Goal: Task Accomplishment & Management: Manage account settings

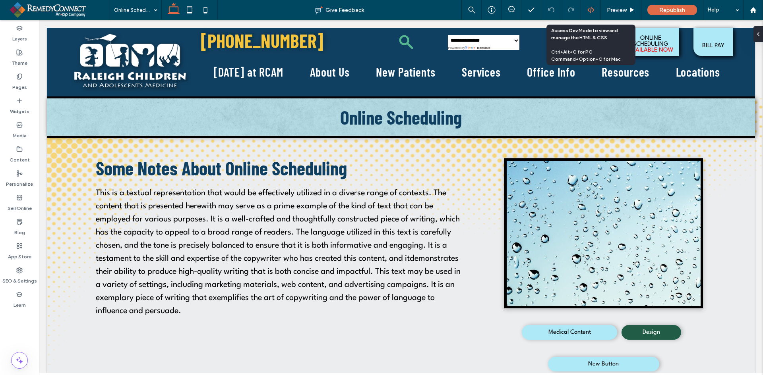
click at [589, 8] on icon at bounding box center [590, 9] width 7 height 7
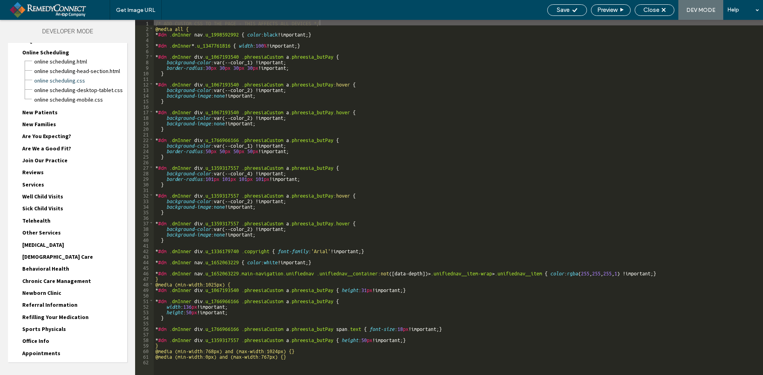
scroll to position [199, 0]
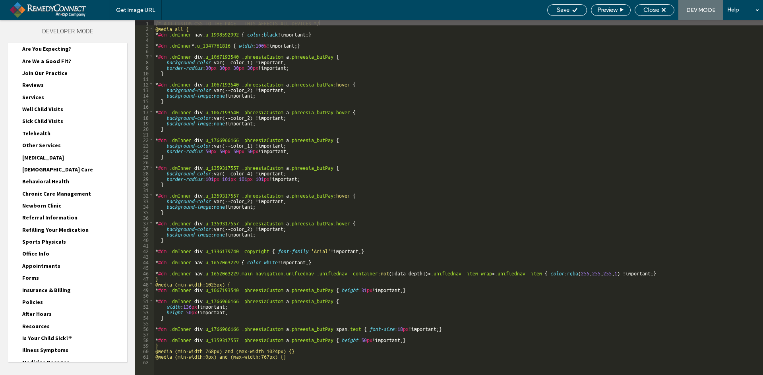
click at [383, 160] on div "/* ADD CUSTOM CSS TO THE PAGE - THIS AFFECTS ALL DEVICES */ @media all { * #dm …" at bounding box center [526, 203] width 744 height 367
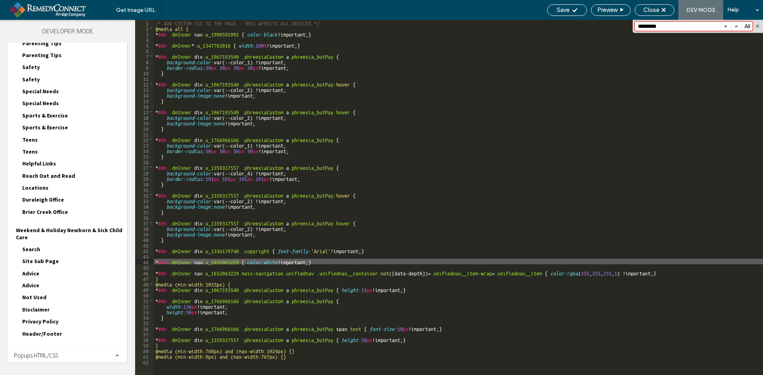
scroll to position [843, 0]
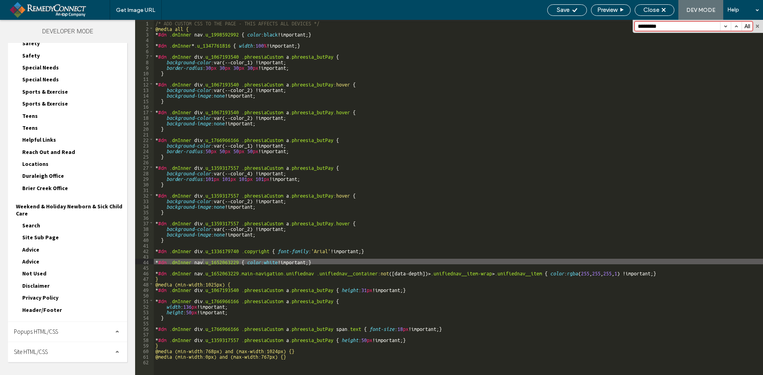
type input "*********"
click at [36, 351] on span "Site HTML/CSS" at bounding box center [31, 352] width 34 height 8
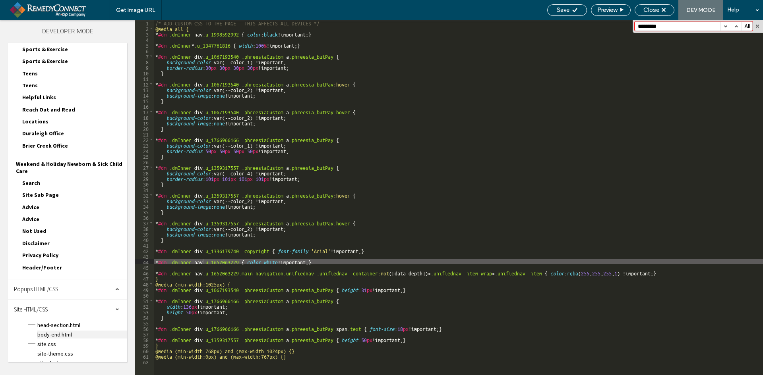
scroll to position [915, 0]
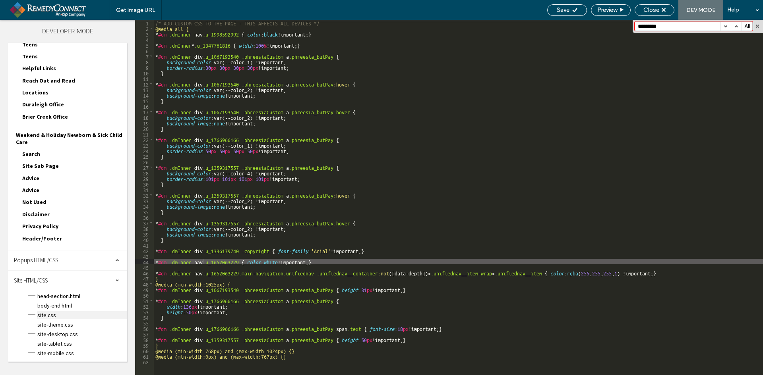
click at [52, 318] on span "site.css" at bounding box center [82, 315] width 90 height 8
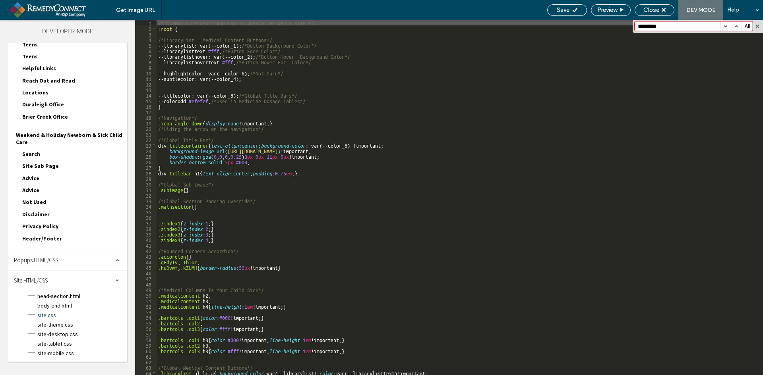
click at [396, 182] on div "/* GLOBAL SITE CSS - ADD CSS TO AFFECT THE WHOLE SITE */ :root { /*LibraryList …" at bounding box center [456, 203] width 600 height 367
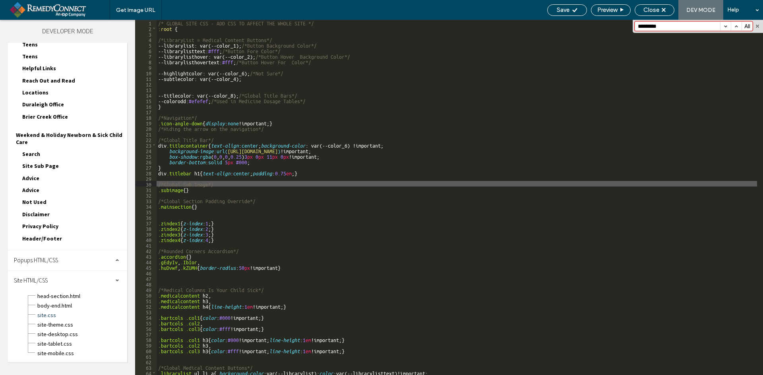
click at [668, 27] on input "*********" at bounding box center [677, 26] width 85 height 9
click at [725, 26] on button "button" at bounding box center [725, 26] width 11 height 9
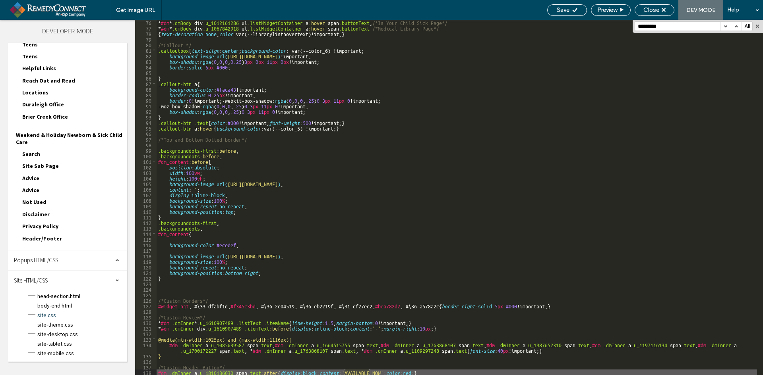
scroll to position [417, 0]
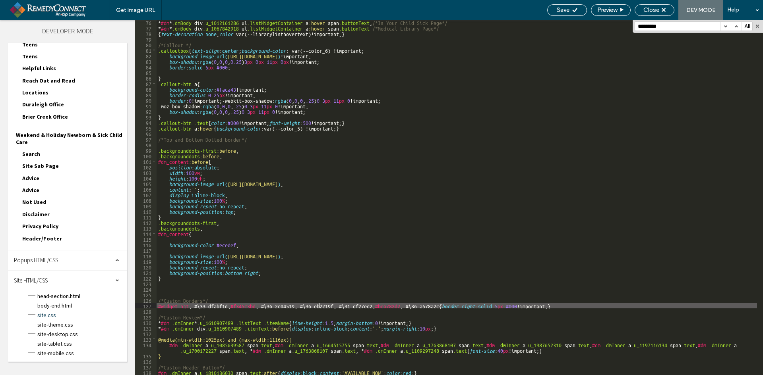
click at [319, 304] on div "* #dm * .dmBody div .u_1012161286 ul .listWidgetContainer a :hover span .button…" at bounding box center [456, 202] width 600 height 367
click at [336, 361] on div "* #dm * .dmBody div .u_1012161286 ul .listWidgetContainer a :hover span .button…" at bounding box center [456, 202] width 600 height 367
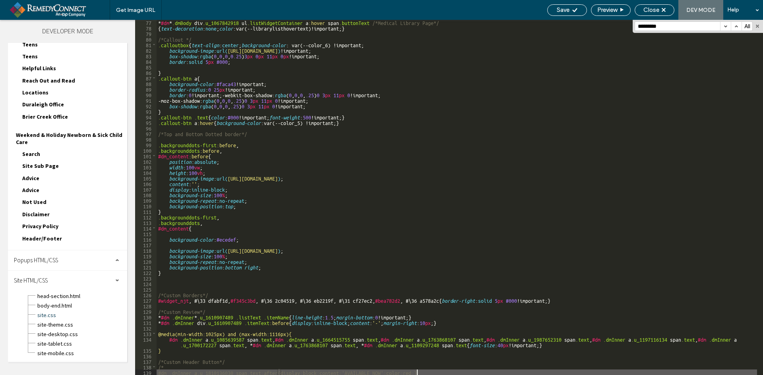
scroll to position [429, 0]
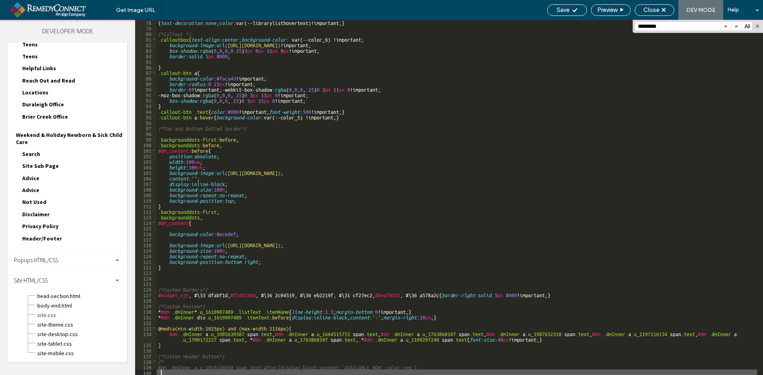
type textarea "**"
click at [567, 9] on span "Save" at bounding box center [562, 9] width 13 height 7
click at [655, 10] on span "Close" at bounding box center [651, 9] width 16 height 7
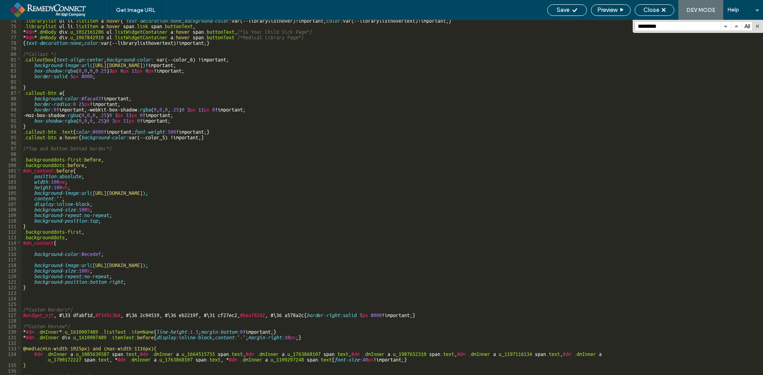
scroll to position [0, 0]
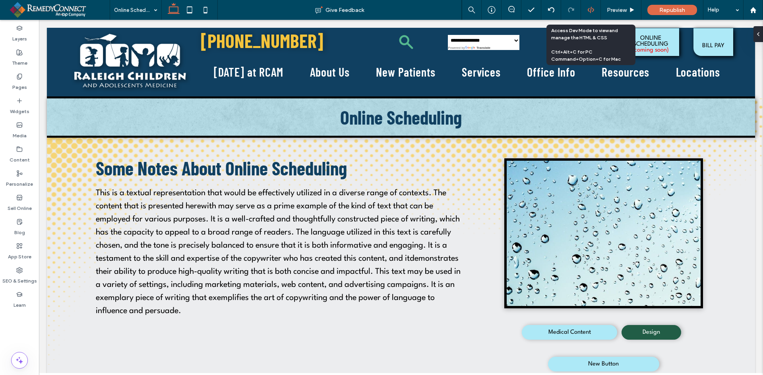
click at [590, 9] on use at bounding box center [590, 10] width 6 height 6
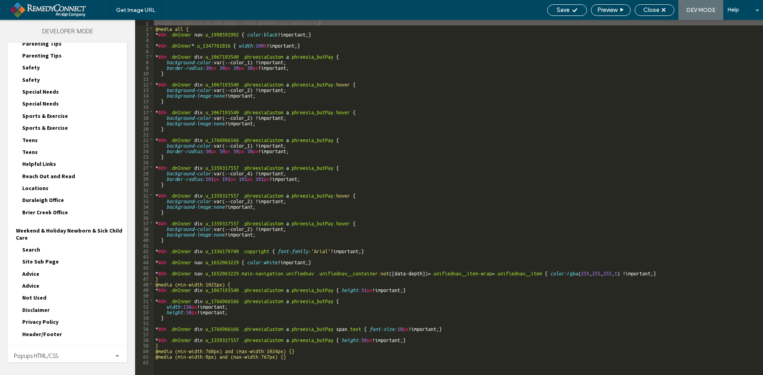
scroll to position [843, 0]
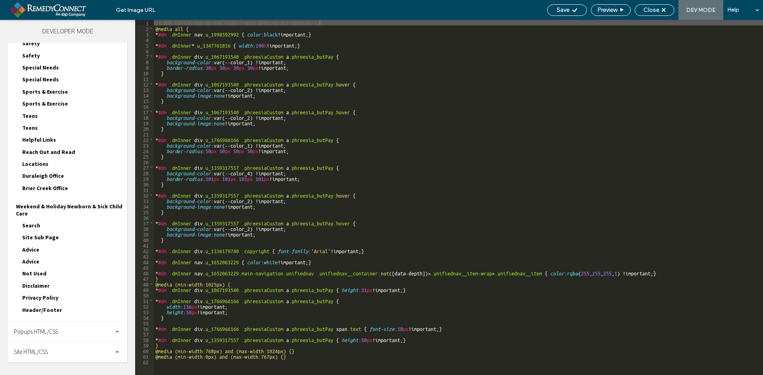
click at [58, 350] on div "Site HTML/CSS" at bounding box center [67, 352] width 119 height 20
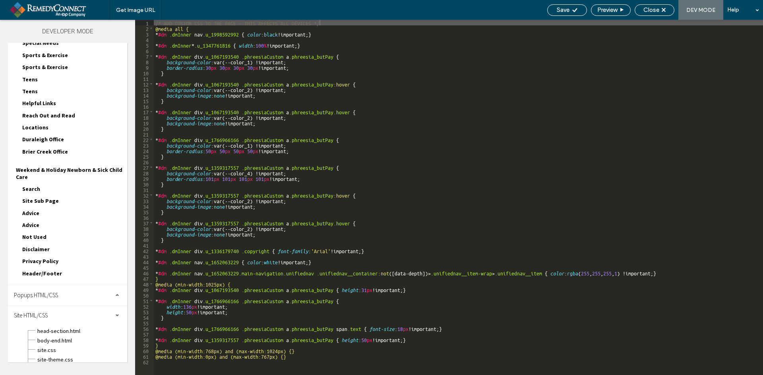
scroll to position [915, 0]
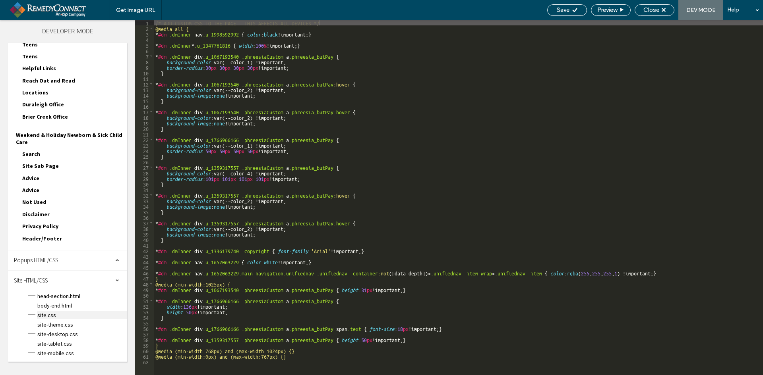
click at [67, 311] on span "site.css" at bounding box center [82, 315] width 90 height 8
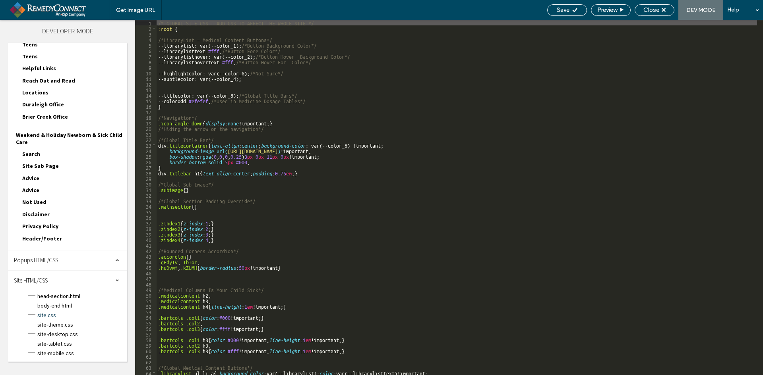
click at [465, 187] on div "/* GLOBAL SITE CSS - ADD CSS TO AFFECT THE WHOLE SITE */ :root { /*LibraryList …" at bounding box center [456, 203] width 600 height 367
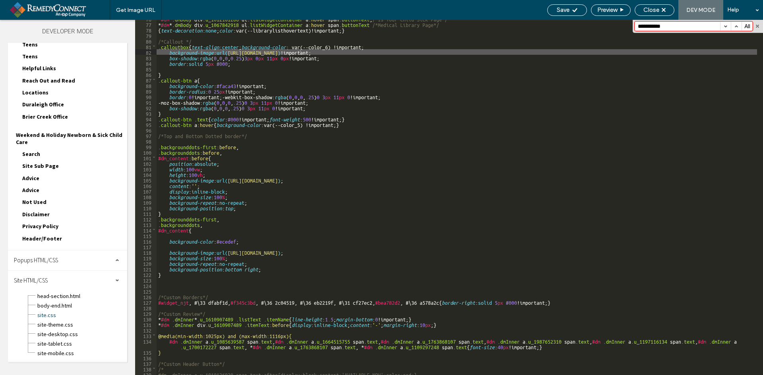
scroll to position [429, 0]
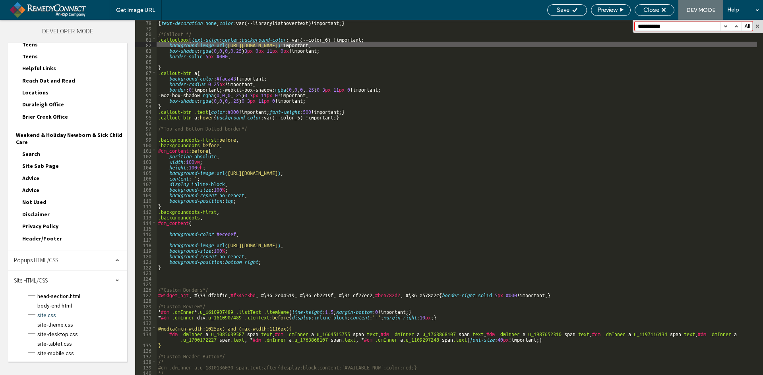
type input "**********"
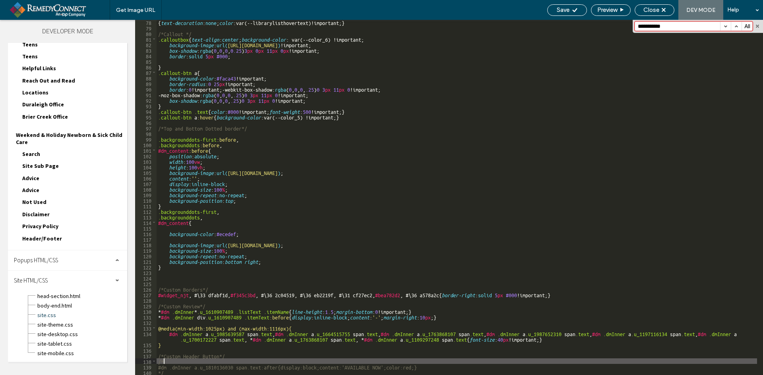
click at [229, 361] on div "{ text-decoration : none ; color :var(--librarylisthovertext)!important; } /*Ca…" at bounding box center [456, 202] width 600 height 367
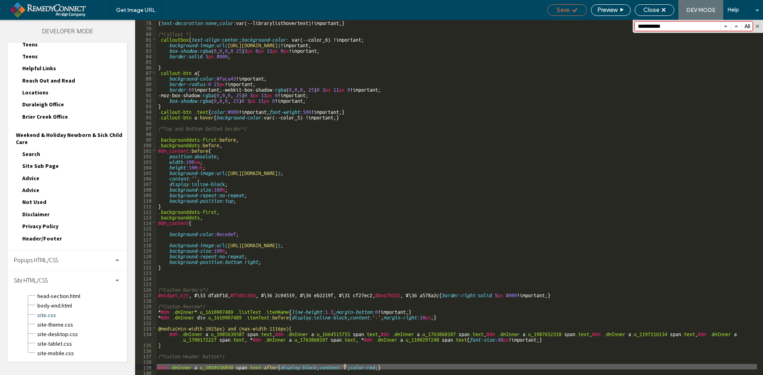
click at [558, 10] on span "Save" at bounding box center [562, 9] width 13 height 7
click at [651, 6] on div "Close" at bounding box center [654, 10] width 40 height 12
click at [651, 10] on span "Close" at bounding box center [651, 9] width 16 height 7
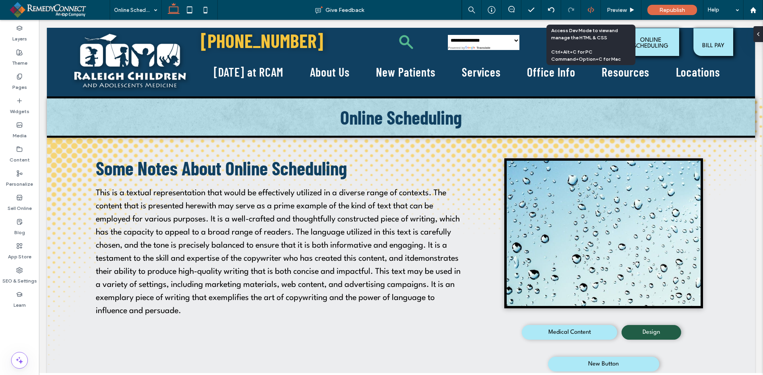
click at [589, 8] on use at bounding box center [590, 10] width 6 height 6
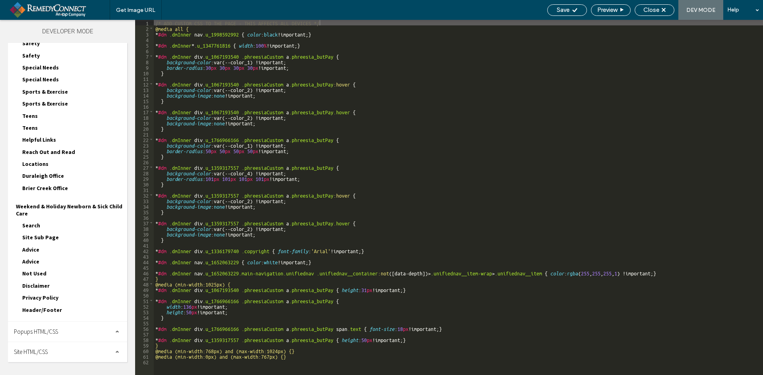
click at [55, 311] on span "Header/Footer" at bounding box center [42, 310] width 40 height 7
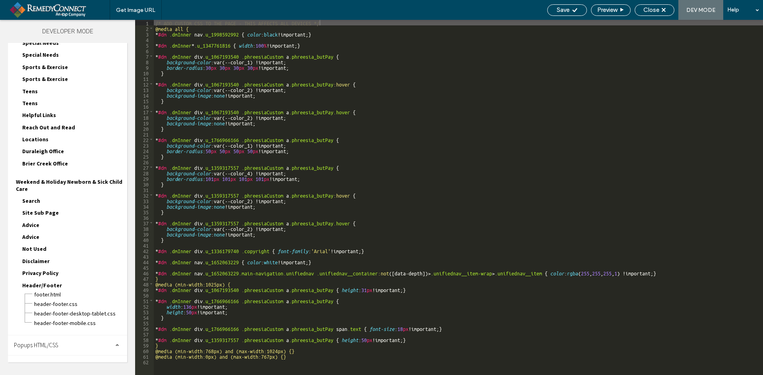
scroll to position [881, 0]
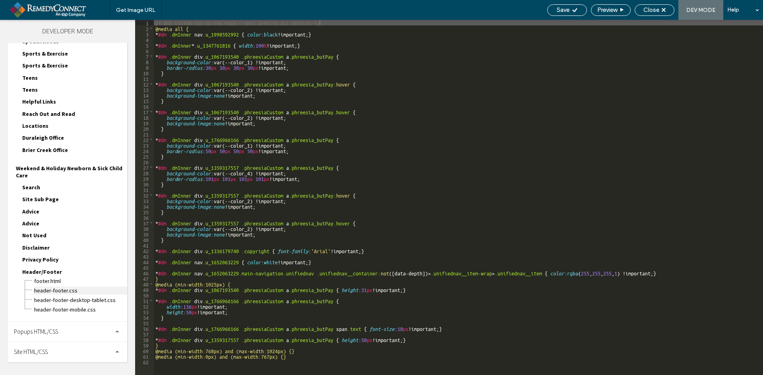
click at [54, 291] on span "header-footer.css" at bounding box center [80, 291] width 93 height 8
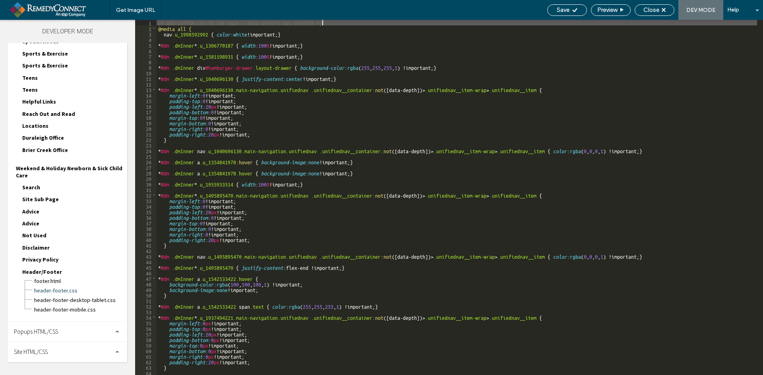
click at [451, 108] on div "/* ADD CUSTOM CSS TO THE PAGE - THIS AFFECTS ALL DEVICES */ @media all { nav .u…" at bounding box center [456, 203] width 600 height 367
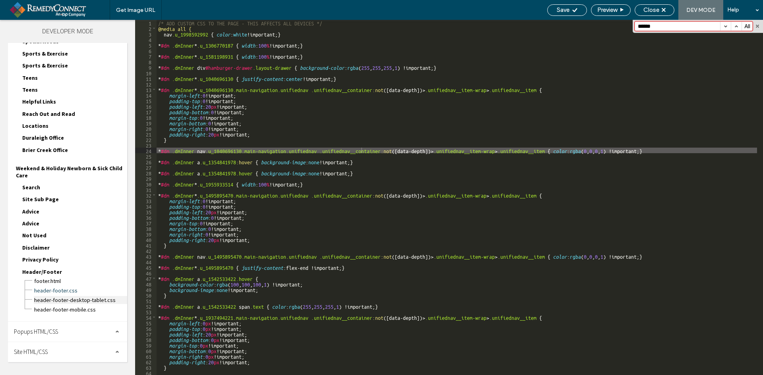
type input "******"
click at [44, 303] on span "header-footer-desktop-tablet.css" at bounding box center [80, 300] width 93 height 8
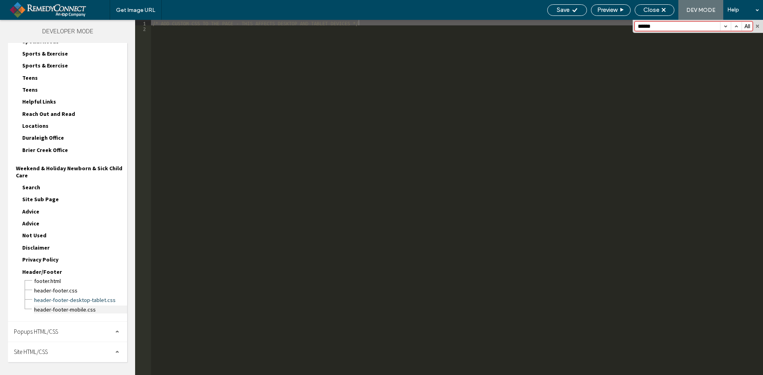
click at [47, 311] on span "header-footer-mobile.css" at bounding box center [80, 310] width 93 height 8
click at [47, 282] on span "footer.html" at bounding box center [80, 281] width 93 height 8
click at [42, 291] on span "header-footer.css" at bounding box center [80, 291] width 93 height 8
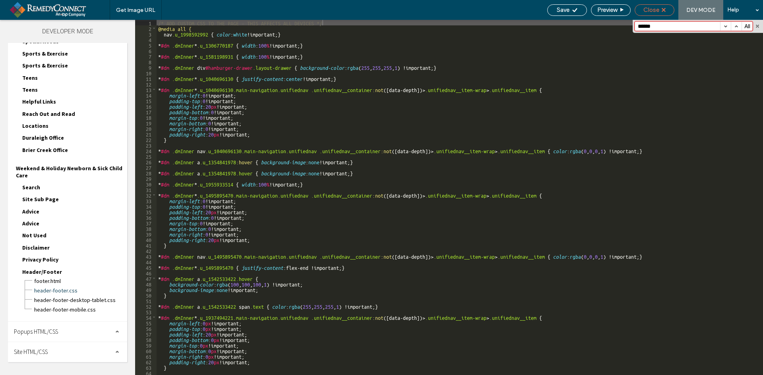
click at [658, 7] on span "Close" at bounding box center [651, 9] width 16 height 7
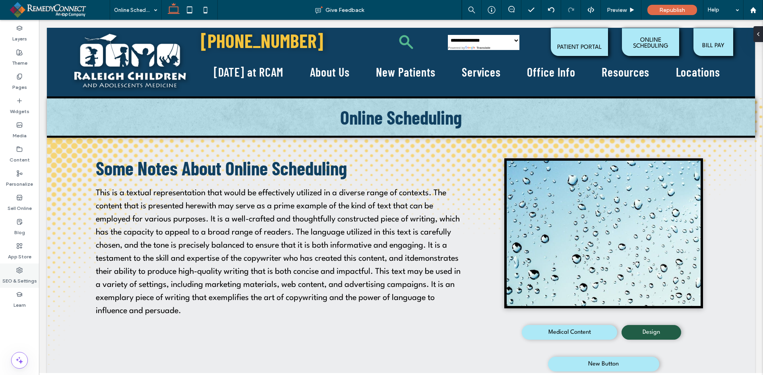
click at [14, 277] on label "SEO & Settings" at bounding box center [19, 279] width 35 height 11
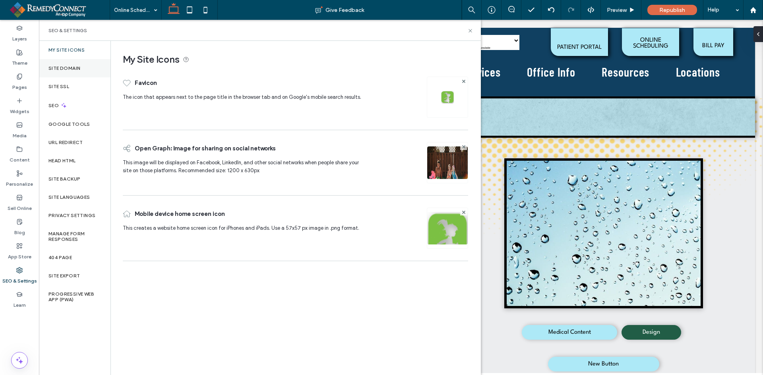
click at [73, 73] on div "Site Domain" at bounding box center [74, 68] width 71 height 18
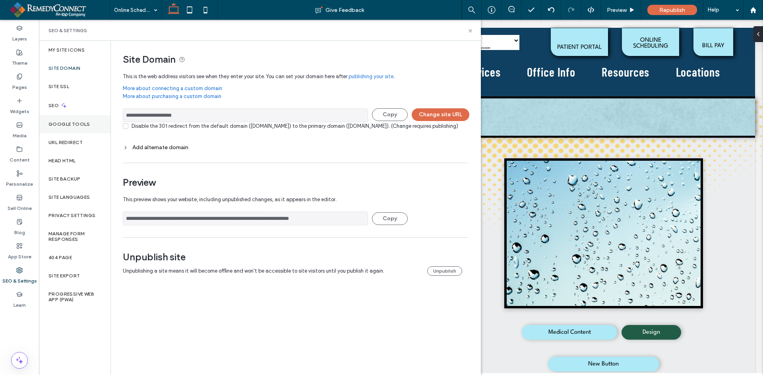
drag, startPoint x: 220, startPoint y: 116, endPoint x: 99, endPoint y: 129, distance: 121.9
click at [99, 129] on div "**********" at bounding box center [260, 208] width 442 height 334
drag, startPoint x: 470, startPoint y: 29, endPoint x: 449, endPoint y: 3, distance: 32.8
click at [470, 29] on icon at bounding box center [470, 31] width 6 height 6
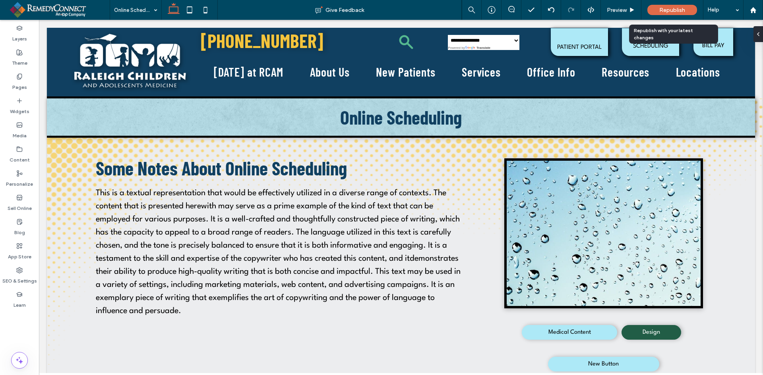
click at [658, 9] on div "Republish" at bounding box center [672, 10] width 50 height 10
